Goal: Task Accomplishment & Management: Use online tool/utility

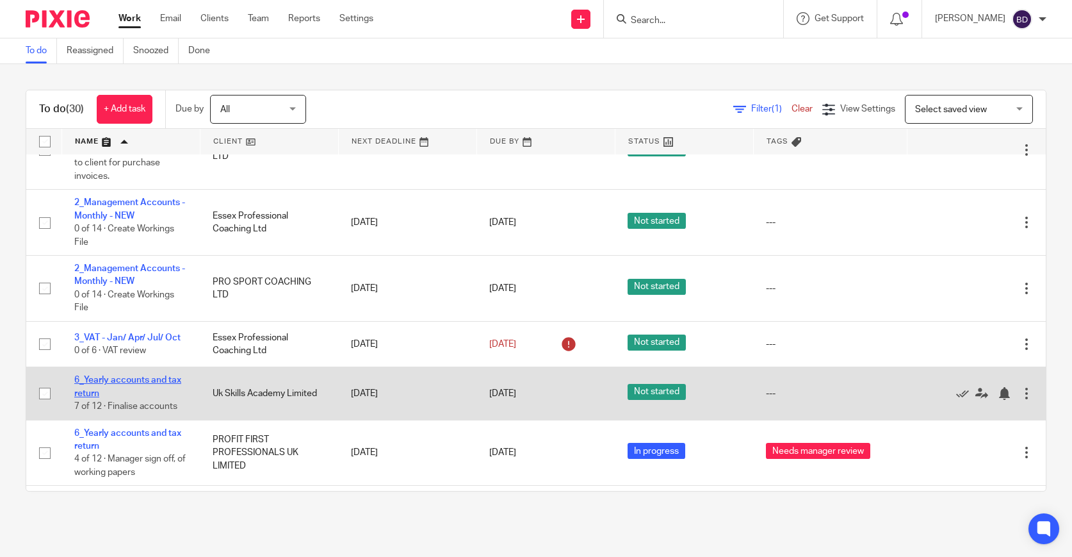
scroll to position [263, 0]
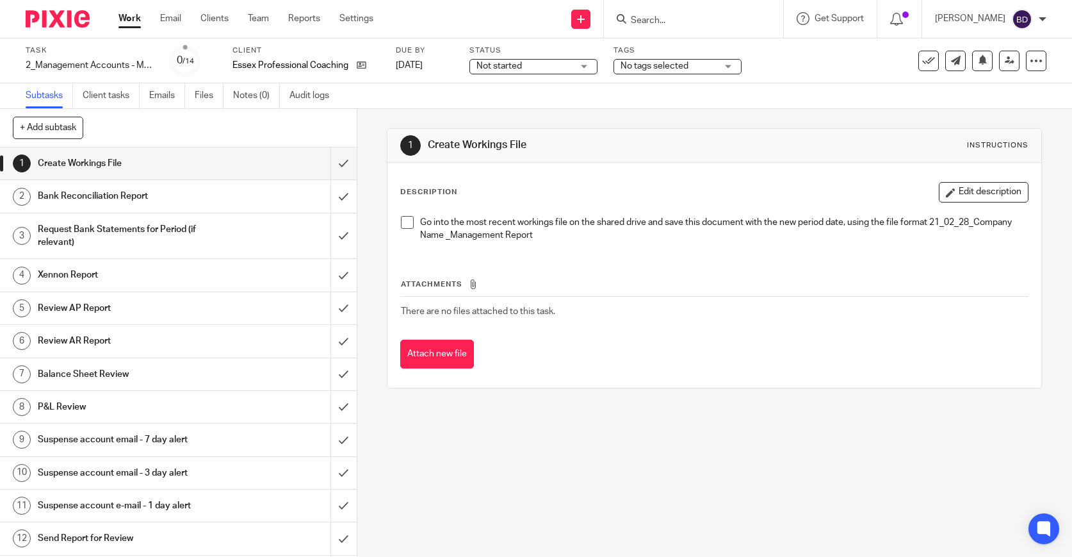
click at [410, 221] on span at bounding box center [407, 222] width 13 height 13
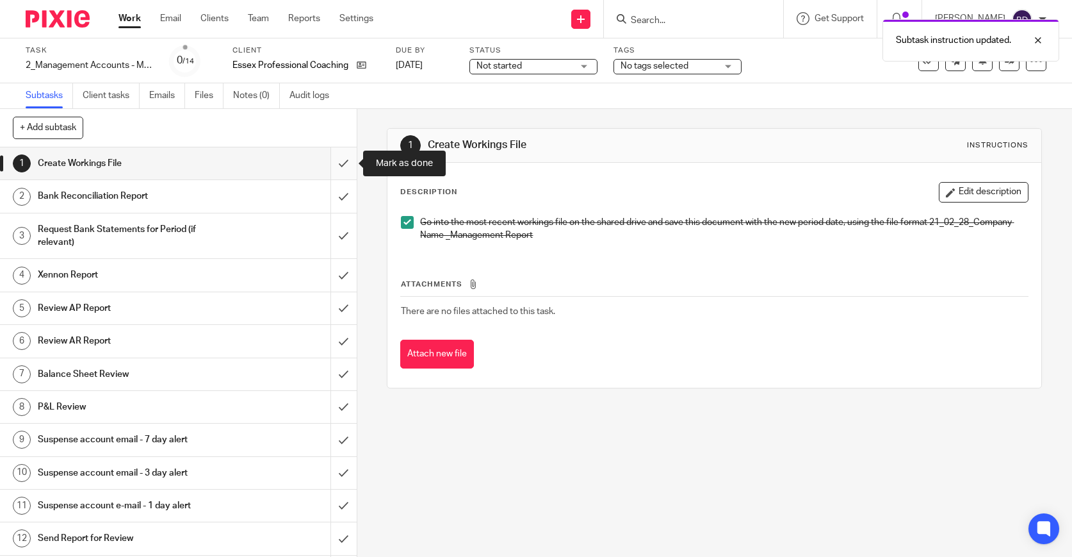
click at [350, 168] on input "submit" at bounding box center [178, 163] width 357 height 32
